Goal: Task Accomplishment & Management: Manage account settings

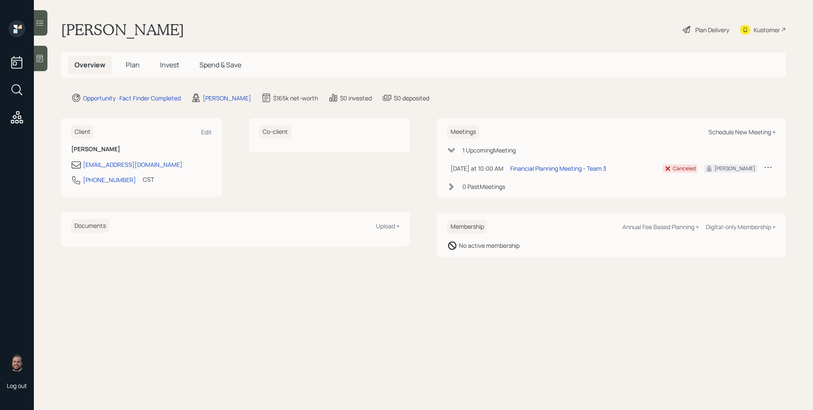
click at [752, 131] on div "Schedule New Meeting +" at bounding box center [742, 132] width 67 height 8
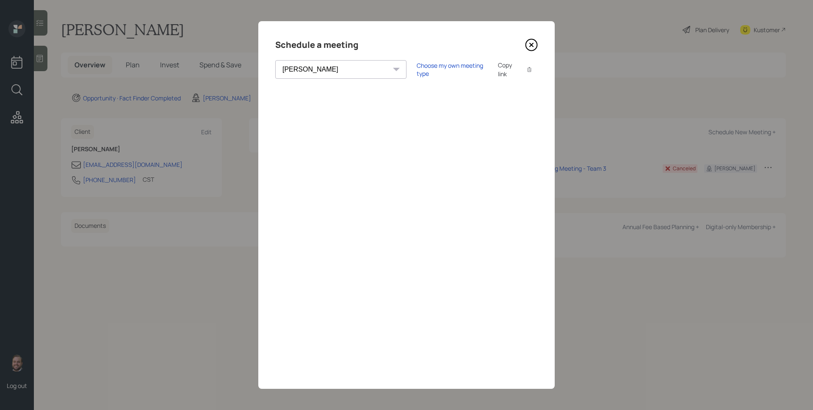
click at [324, 69] on select "[PERSON_NAME] [PERSON_NAME] [PERSON_NAME] [PERSON_NAME] [PERSON_NAME] [PERSON_N…" at bounding box center [340, 69] width 131 height 19
select select "round-[PERSON_NAME]"
click at [275, 60] on select "[PERSON_NAME] [PERSON_NAME] [PERSON_NAME] [PERSON_NAME] [PERSON_NAME] [PERSON_N…" at bounding box center [340, 69] width 131 height 19
click at [417, 73] on div "Choose my own meeting type" at bounding box center [452, 69] width 71 height 16
